Goal: Use online tool/utility: Utilize a website feature to perform a specific function

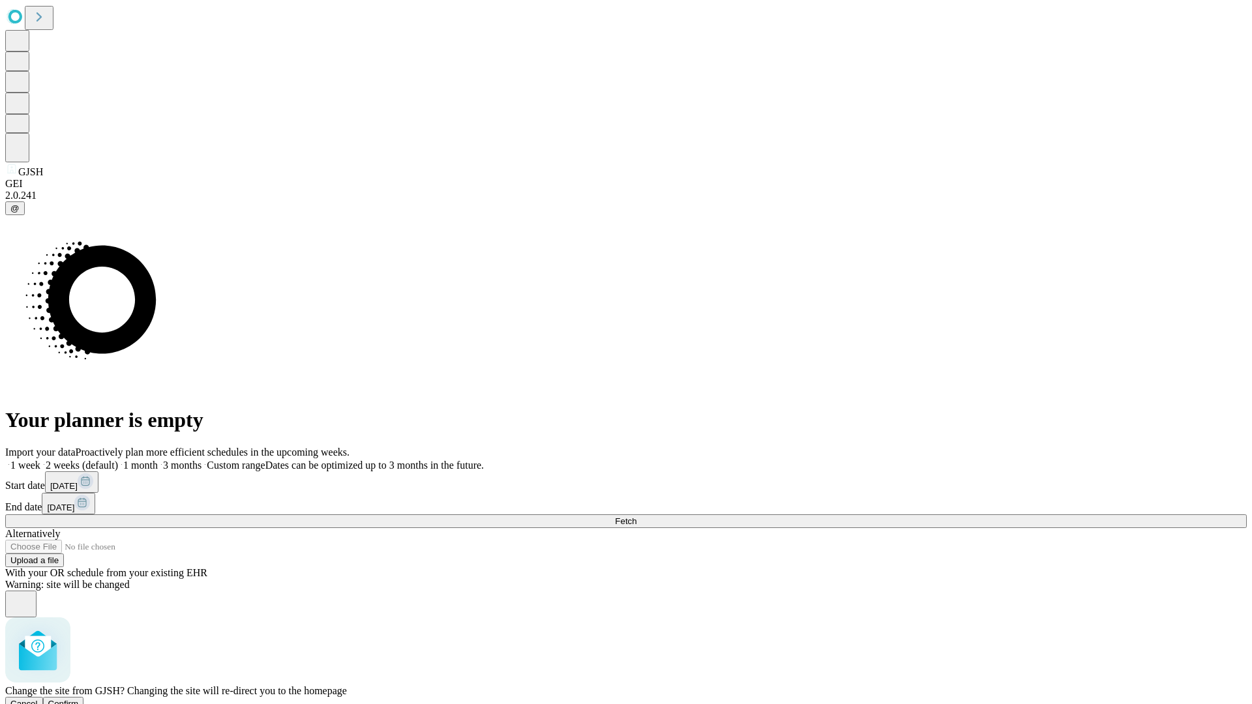
click at [79, 699] on span "Confirm" at bounding box center [63, 704] width 31 height 10
click at [158, 460] on label "1 month" at bounding box center [138, 465] width 40 height 11
click at [637, 517] on span "Fetch" at bounding box center [626, 522] width 22 height 10
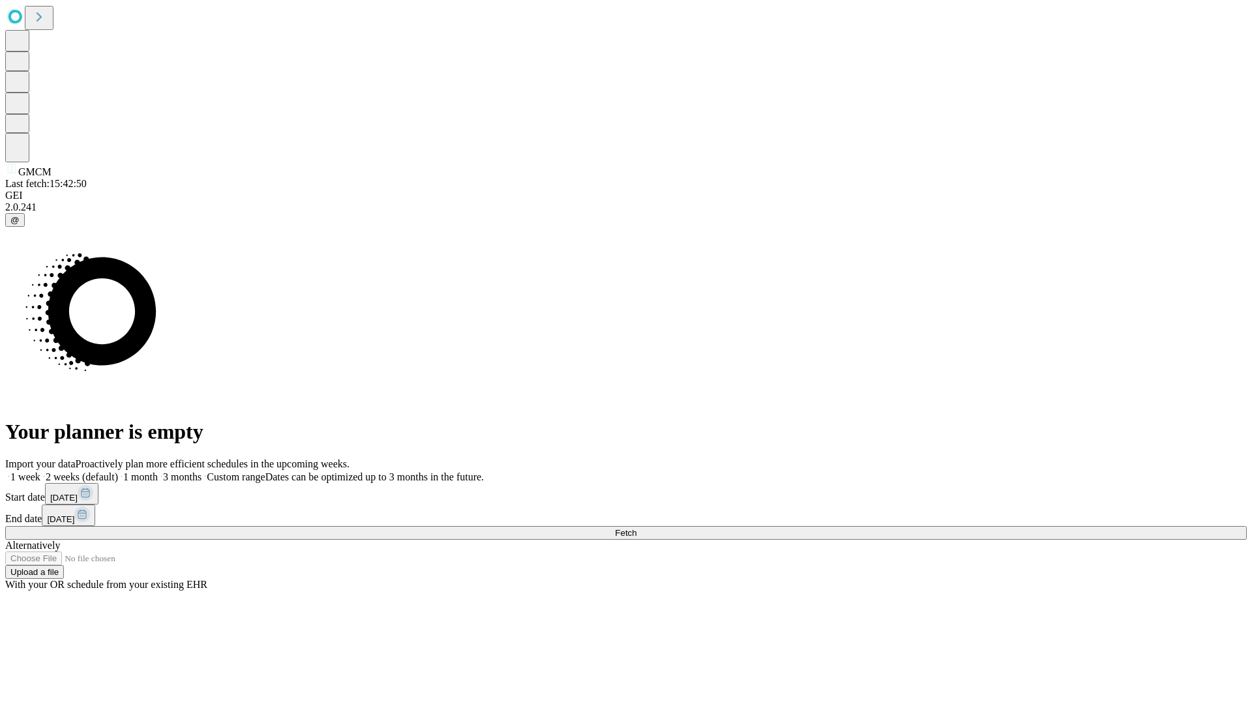
click at [158, 472] on label "1 month" at bounding box center [138, 477] width 40 height 11
click at [637, 528] on span "Fetch" at bounding box center [626, 533] width 22 height 10
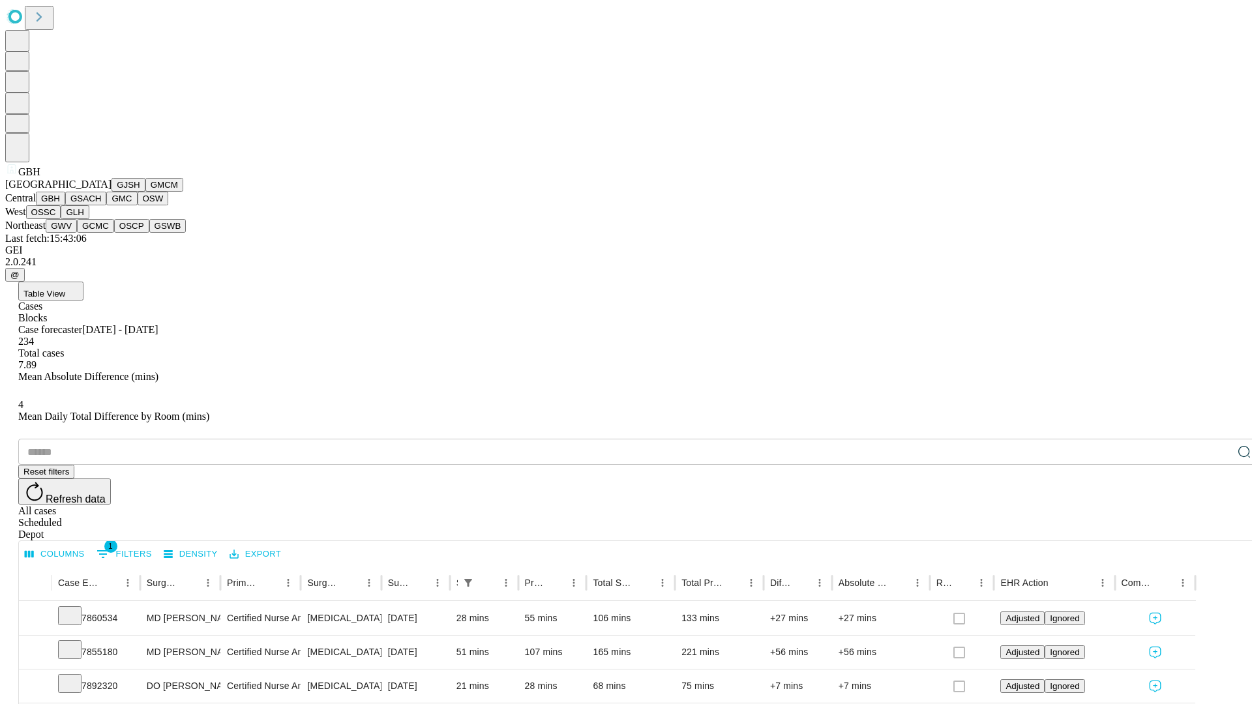
click at [101, 205] on button "GSACH" at bounding box center [85, 199] width 41 height 14
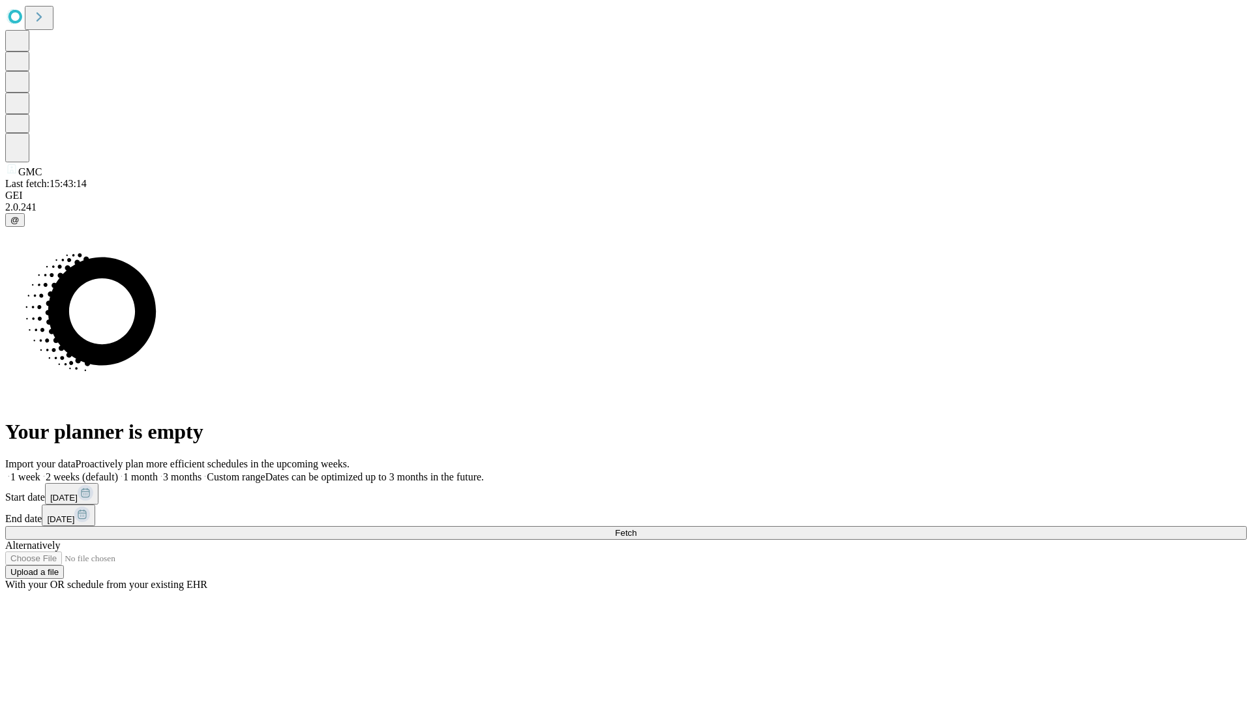
click at [158, 472] on label "1 month" at bounding box center [138, 477] width 40 height 11
click at [637, 528] on span "Fetch" at bounding box center [626, 533] width 22 height 10
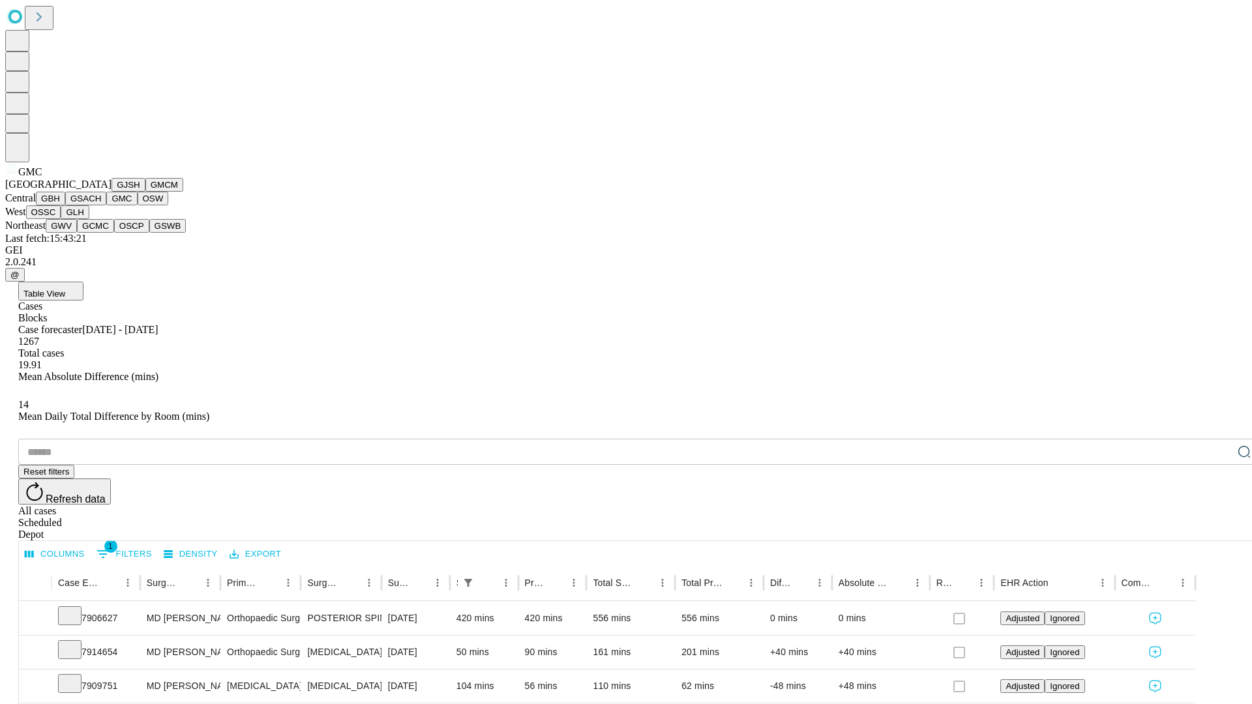
click at [138, 205] on button "OSW" at bounding box center [153, 199] width 31 height 14
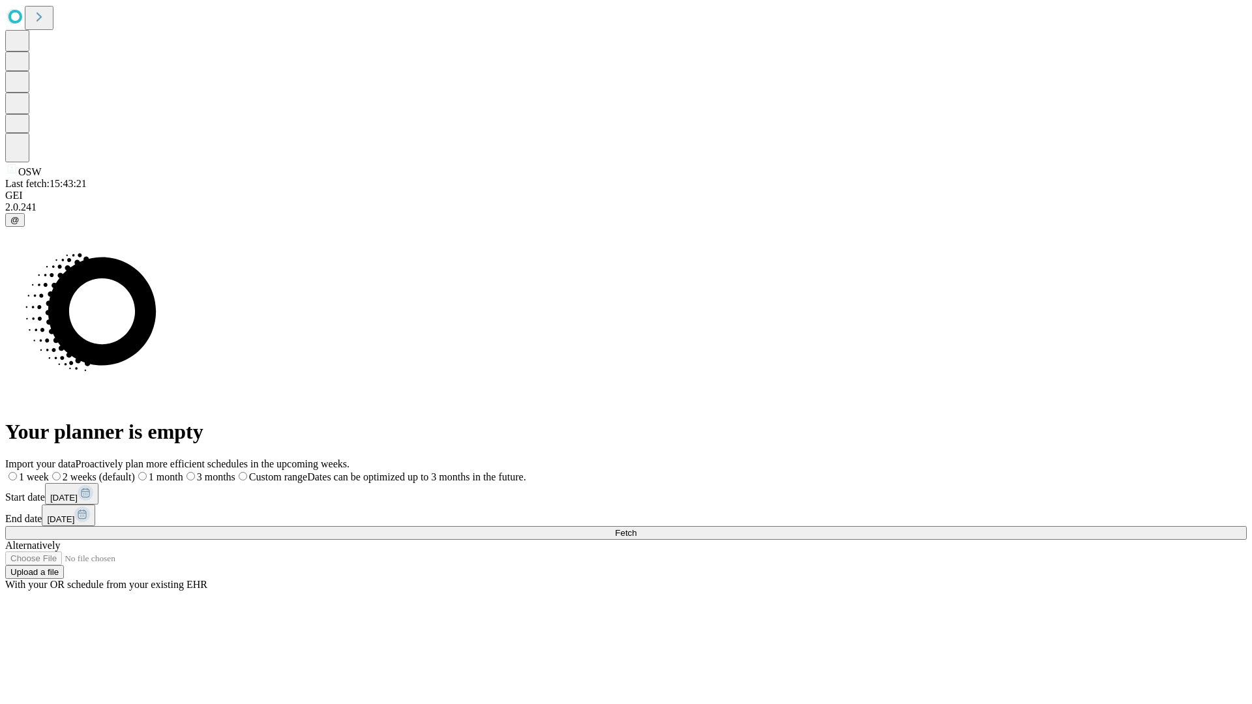
click at [183, 472] on label "1 month" at bounding box center [159, 477] width 48 height 11
click at [637, 528] on span "Fetch" at bounding box center [626, 533] width 22 height 10
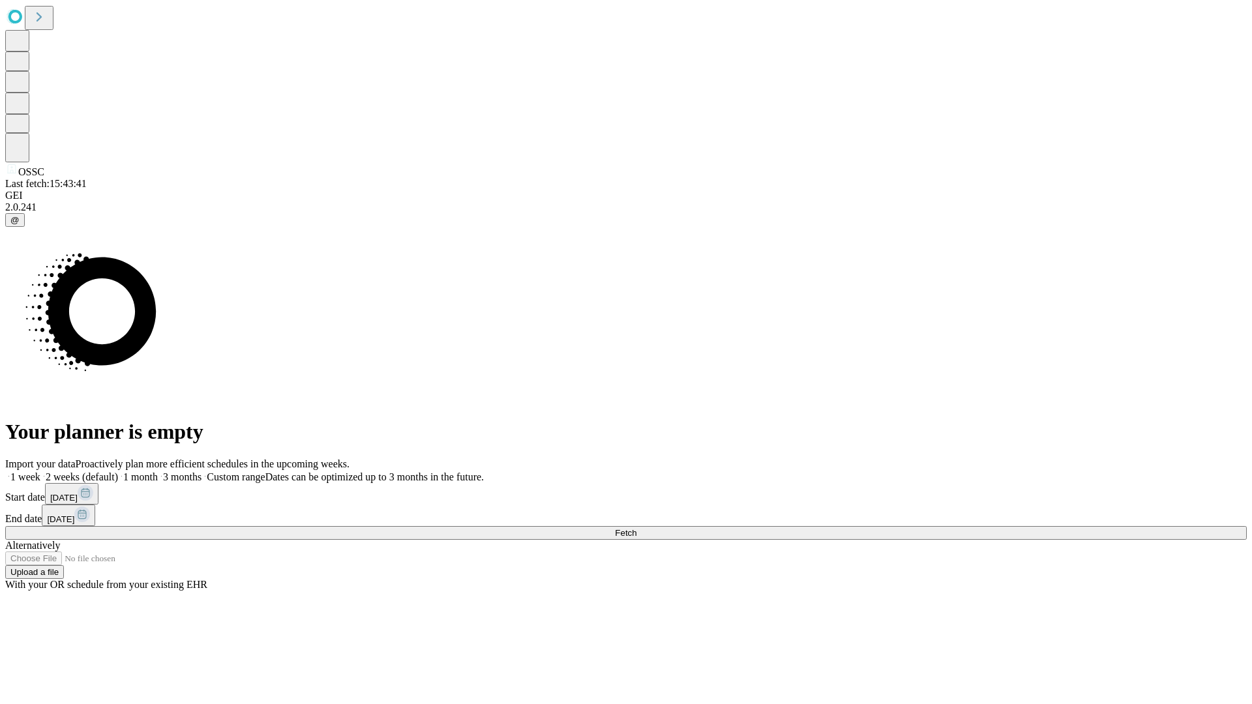
click at [158, 472] on label "1 month" at bounding box center [138, 477] width 40 height 11
click at [637, 528] on span "Fetch" at bounding box center [626, 533] width 22 height 10
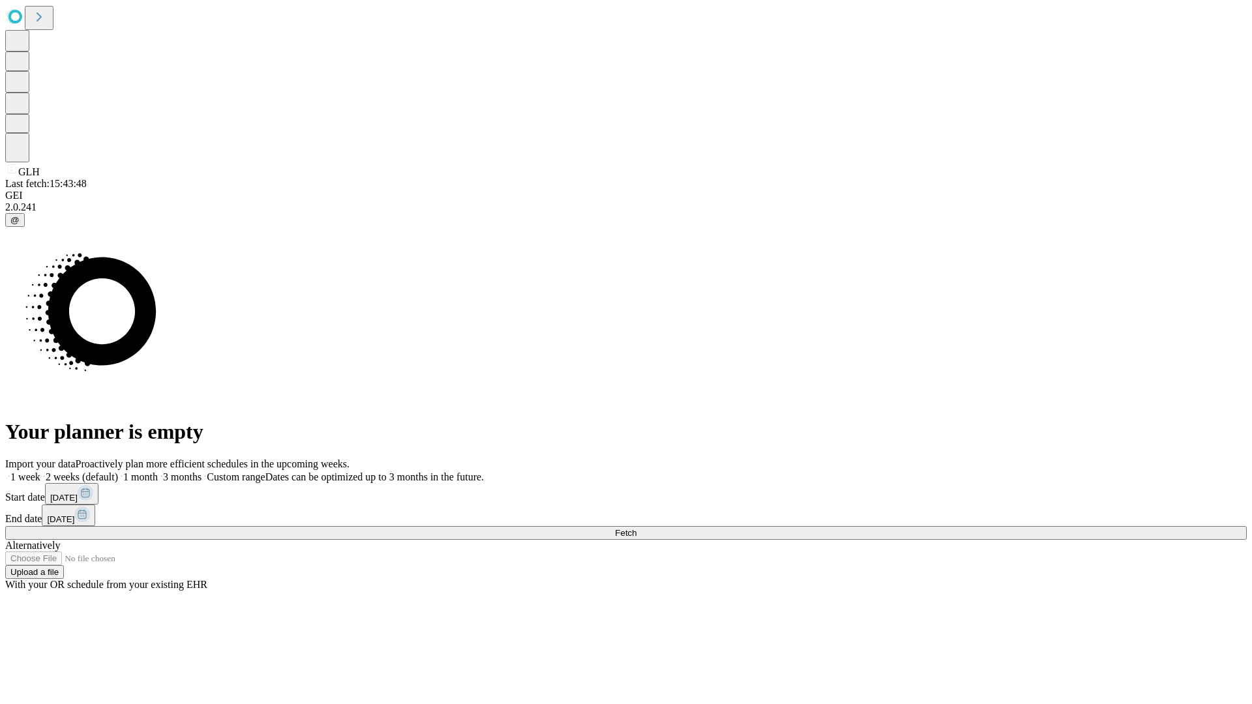
click at [158, 472] on label "1 month" at bounding box center [138, 477] width 40 height 11
click at [637, 528] on span "Fetch" at bounding box center [626, 533] width 22 height 10
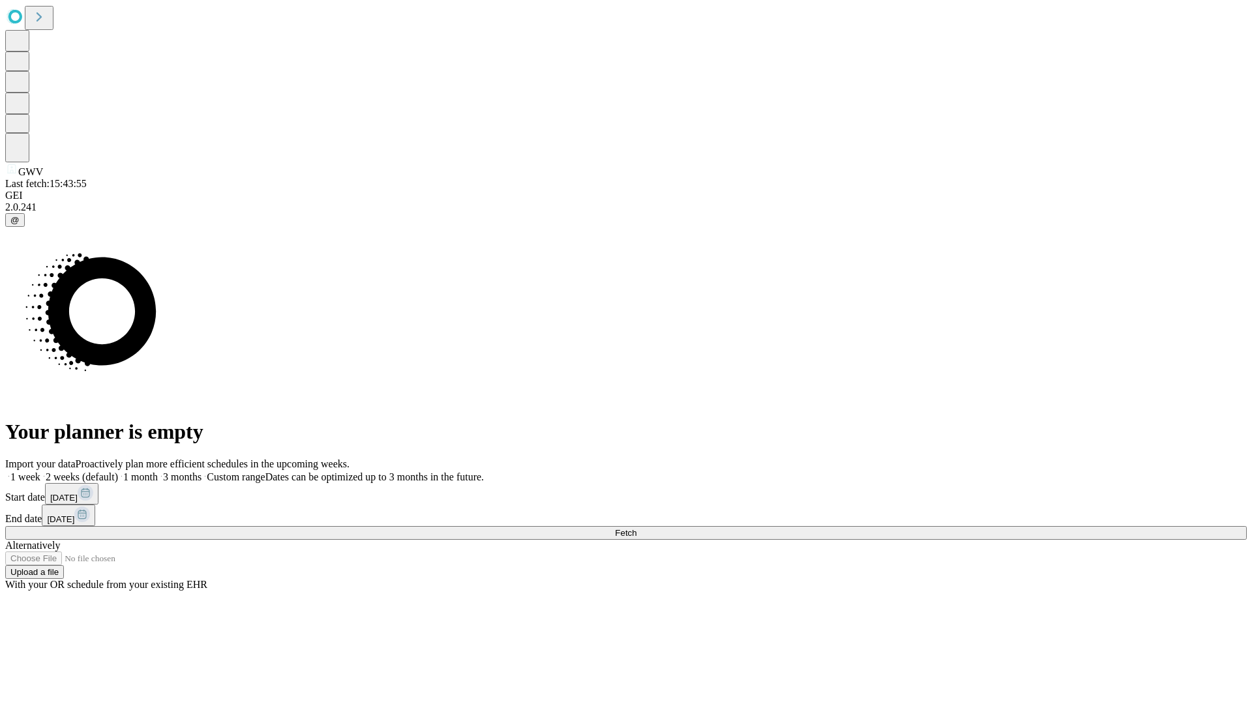
click at [158, 472] on label "1 month" at bounding box center [138, 477] width 40 height 11
click at [637, 528] on span "Fetch" at bounding box center [626, 533] width 22 height 10
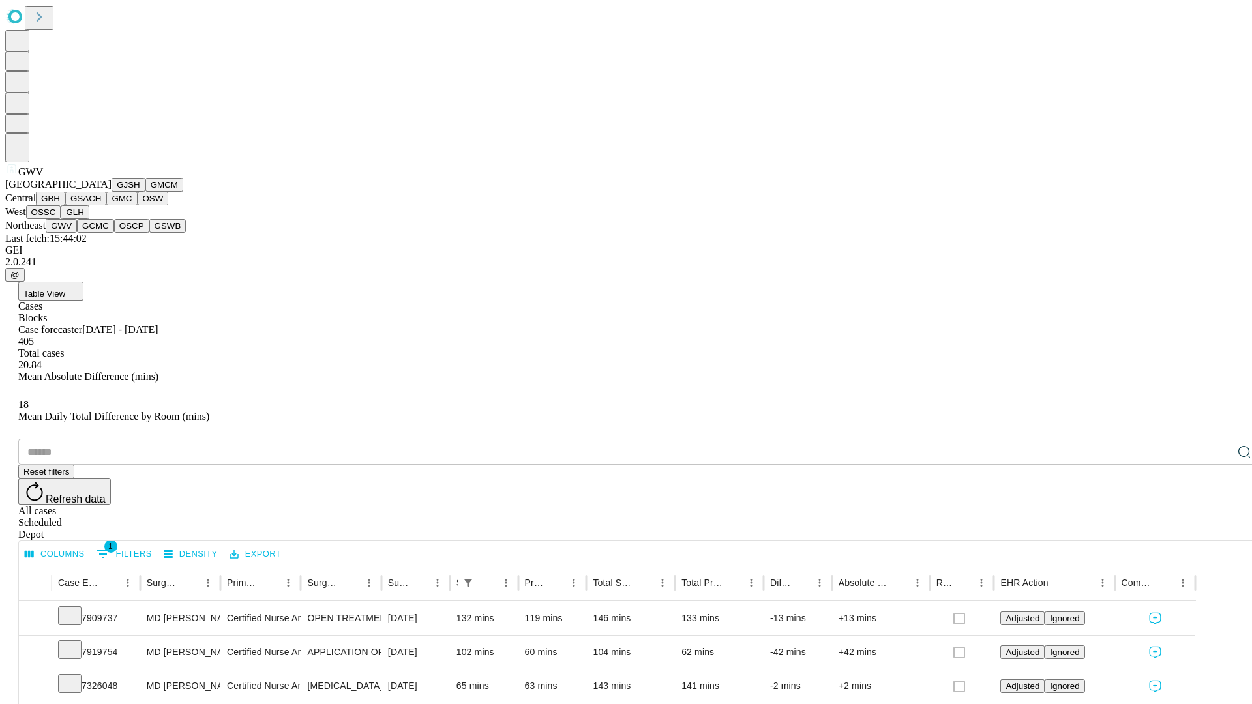
click at [101, 233] on button "GCMC" at bounding box center [95, 226] width 37 height 14
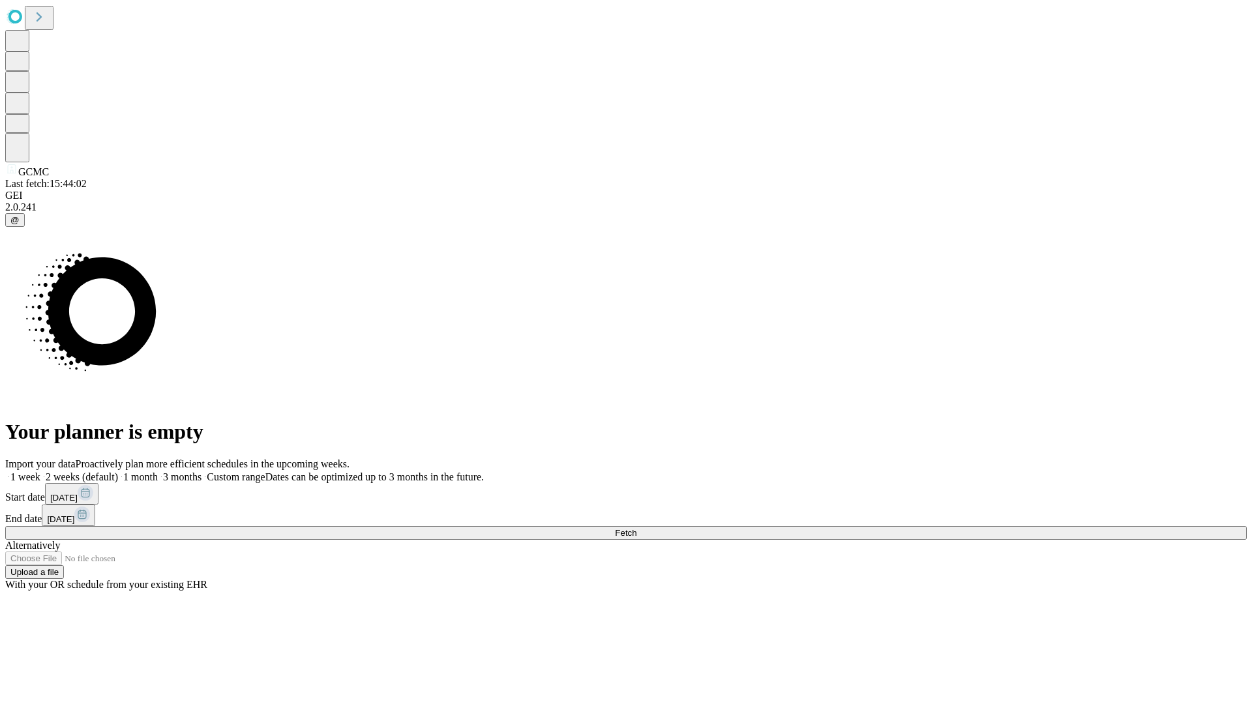
click at [158, 472] on label "1 month" at bounding box center [138, 477] width 40 height 11
click at [637, 528] on span "Fetch" at bounding box center [626, 533] width 22 height 10
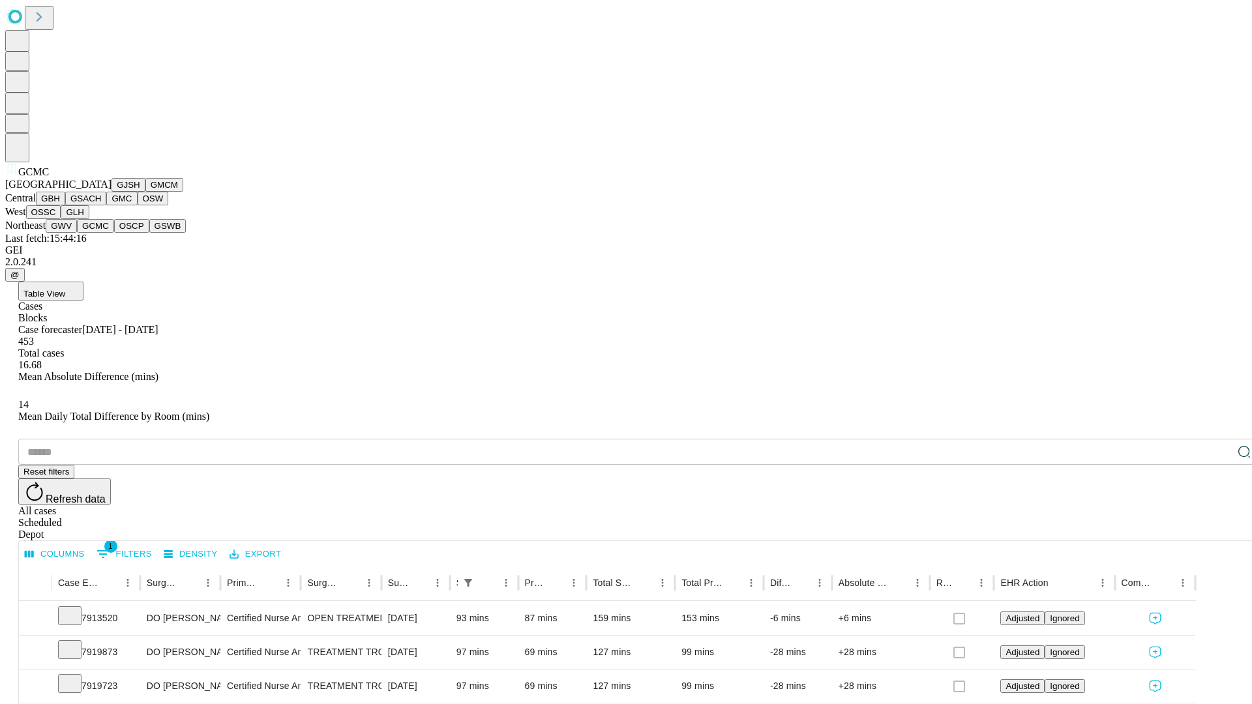
click at [114, 233] on button "OSCP" at bounding box center [131, 226] width 35 height 14
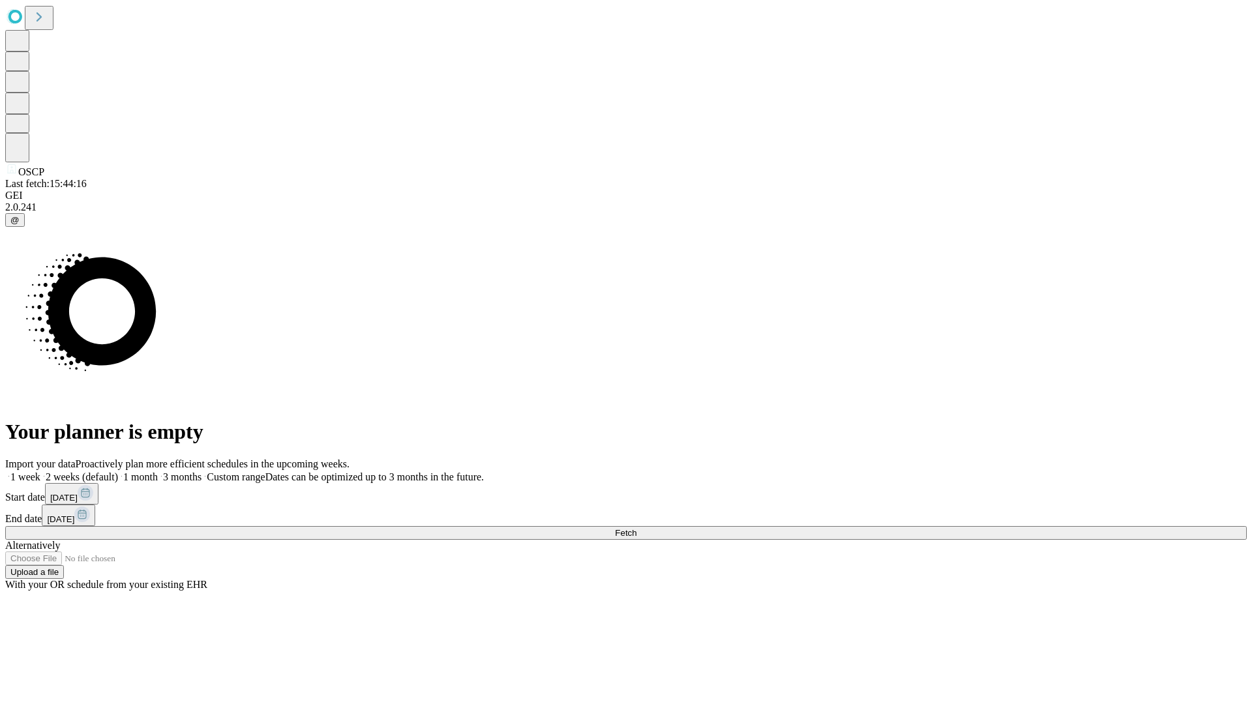
click at [158, 472] on label "1 month" at bounding box center [138, 477] width 40 height 11
click at [637, 528] on span "Fetch" at bounding box center [626, 533] width 22 height 10
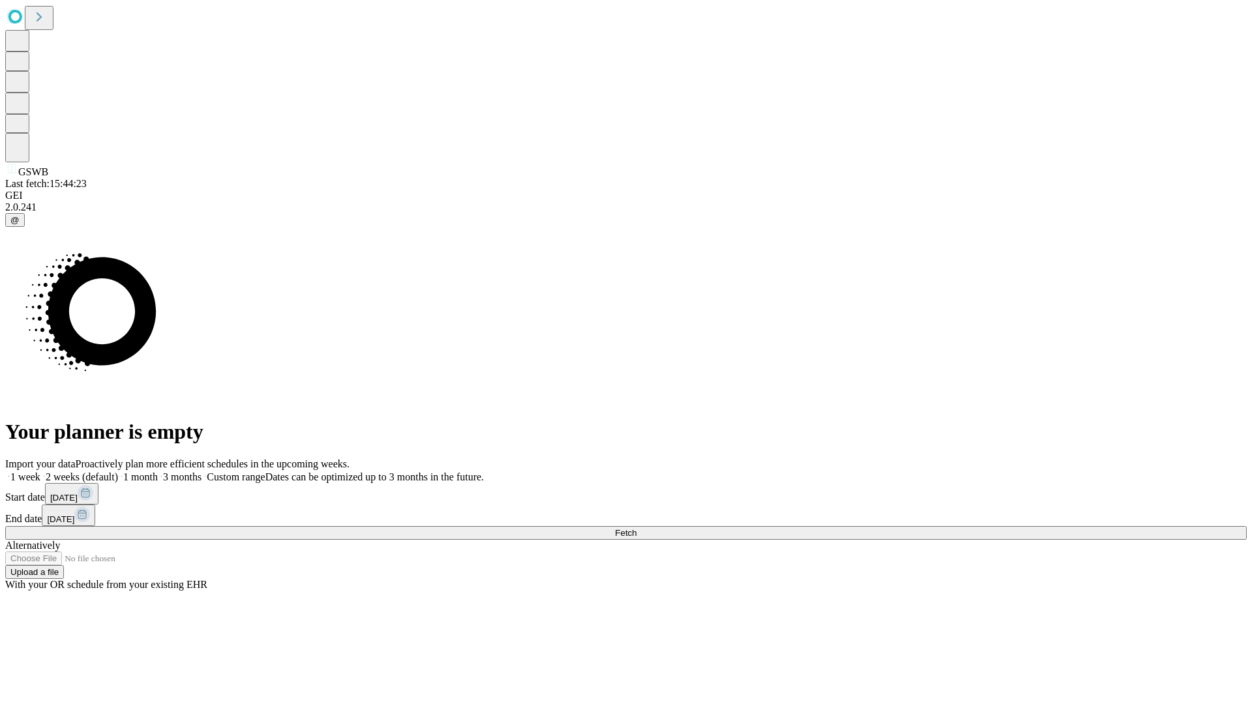
click at [158, 472] on label "1 month" at bounding box center [138, 477] width 40 height 11
click at [637, 528] on span "Fetch" at bounding box center [626, 533] width 22 height 10
